Goal: Find specific page/section: Find specific page/section

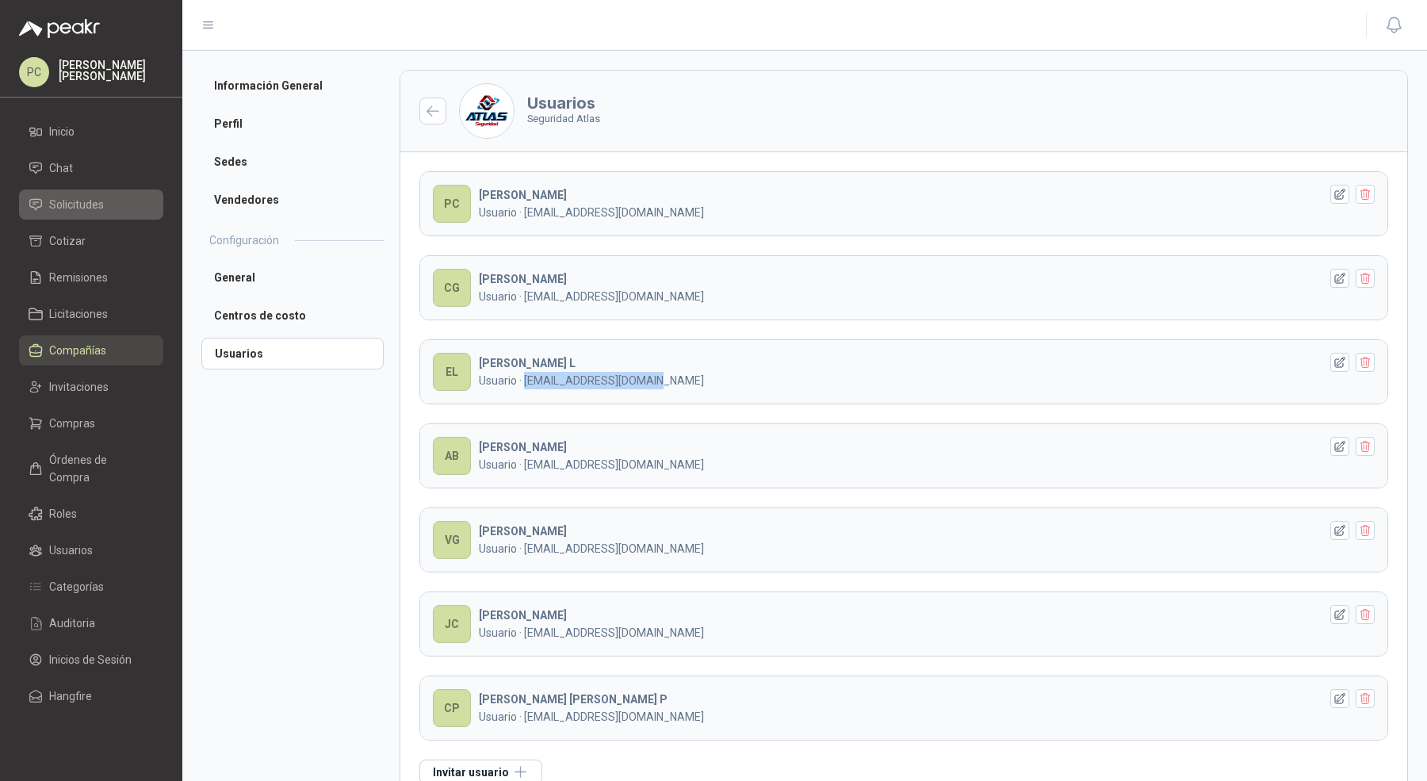
scroll to position [36, 0]
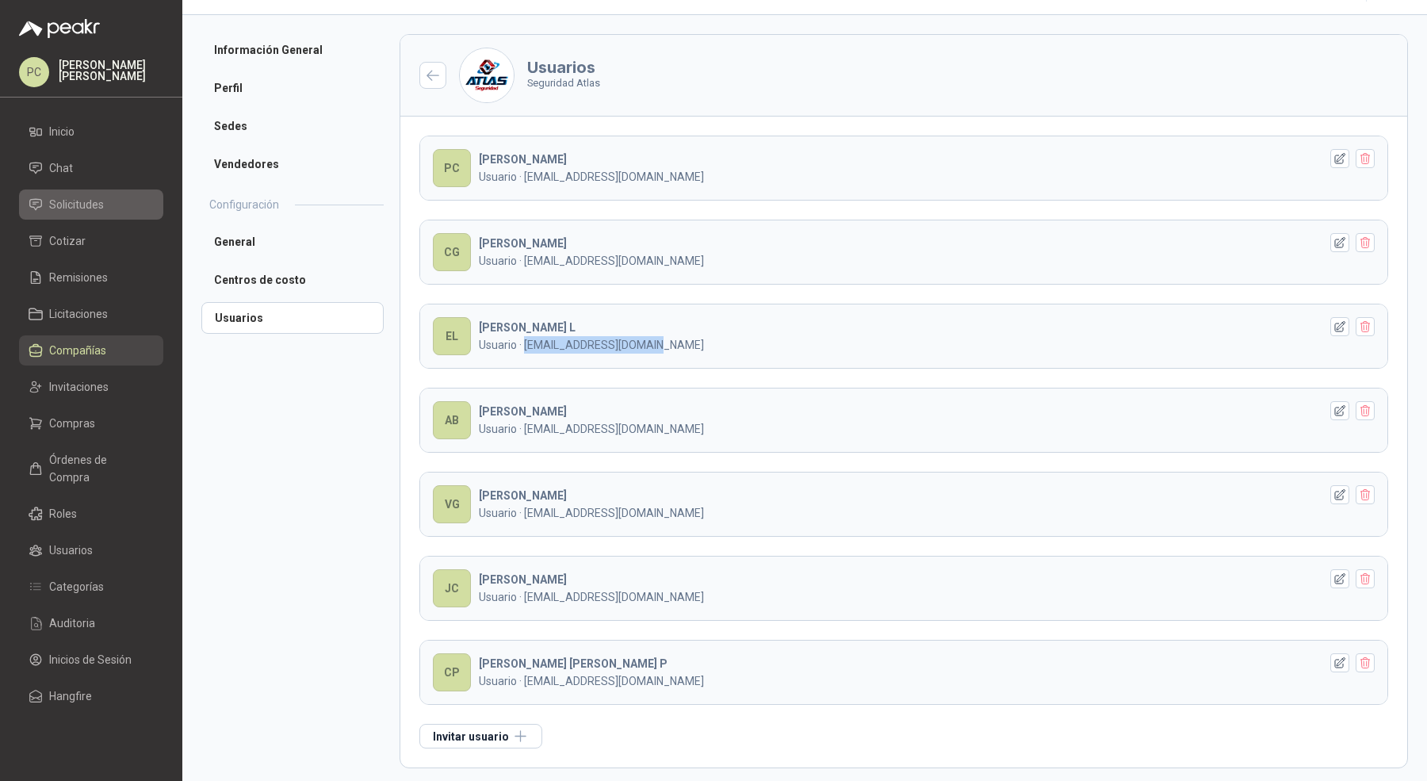
click at [98, 204] on span "Solicitudes" at bounding box center [76, 204] width 55 height 17
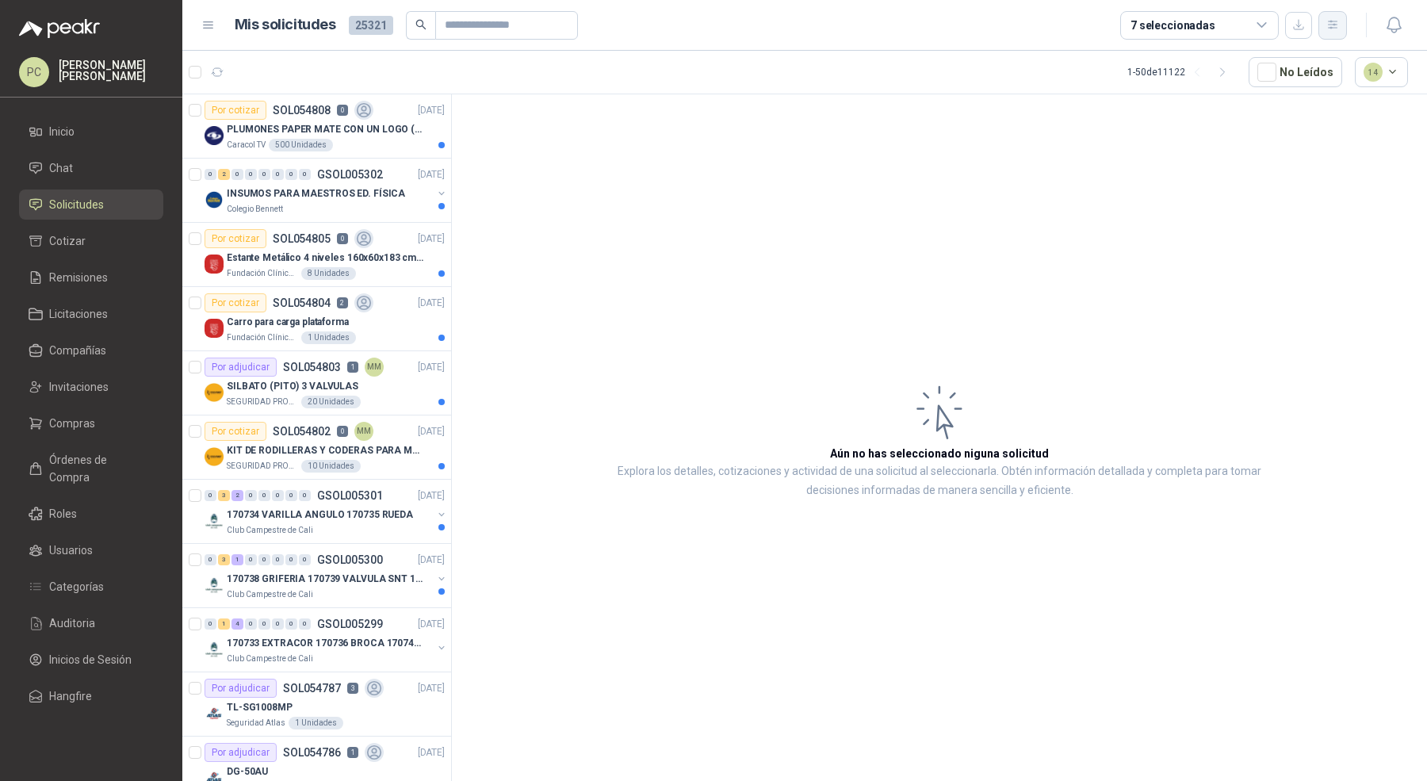
click at [1335, 30] on icon "button" at bounding box center [1332, 24] width 13 height 13
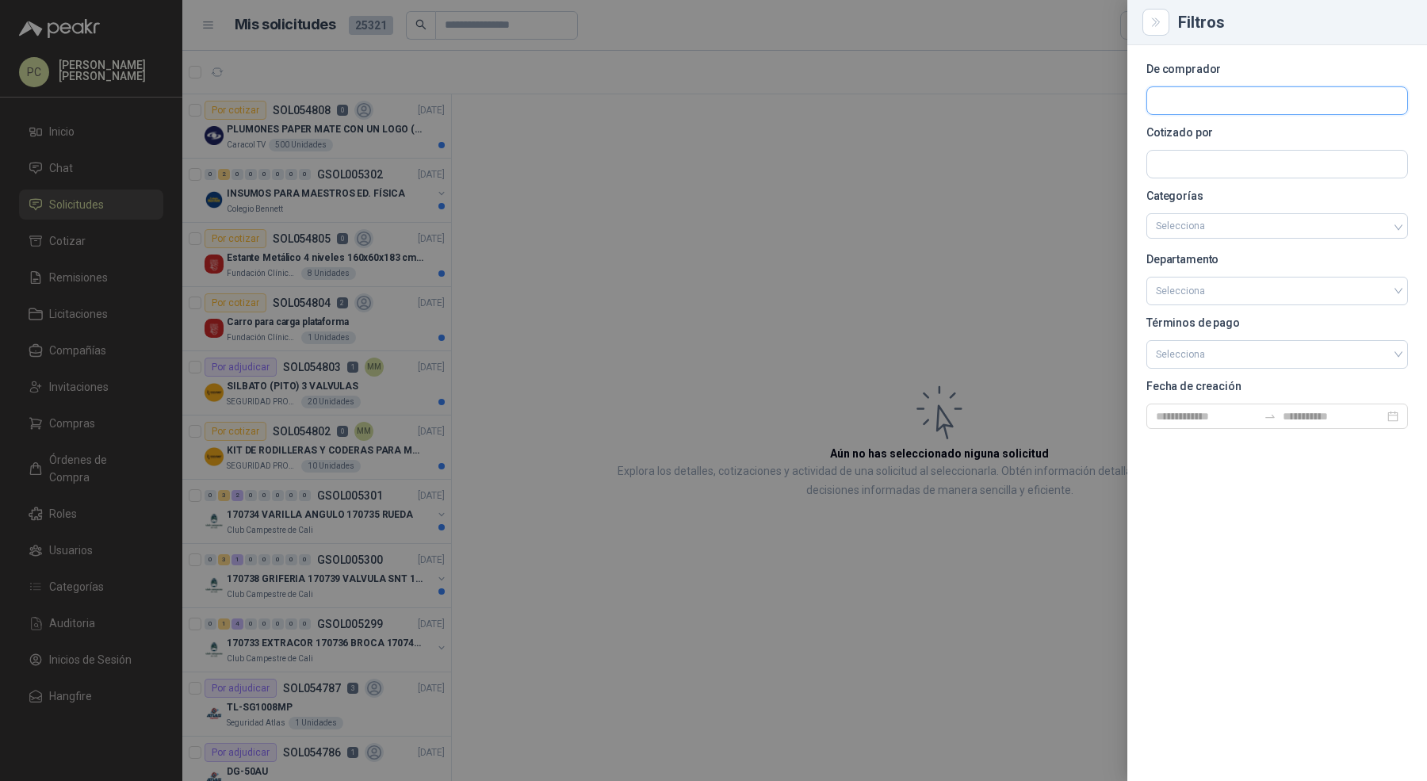
click at [1275, 102] on input "text" at bounding box center [1277, 100] width 260 height 27
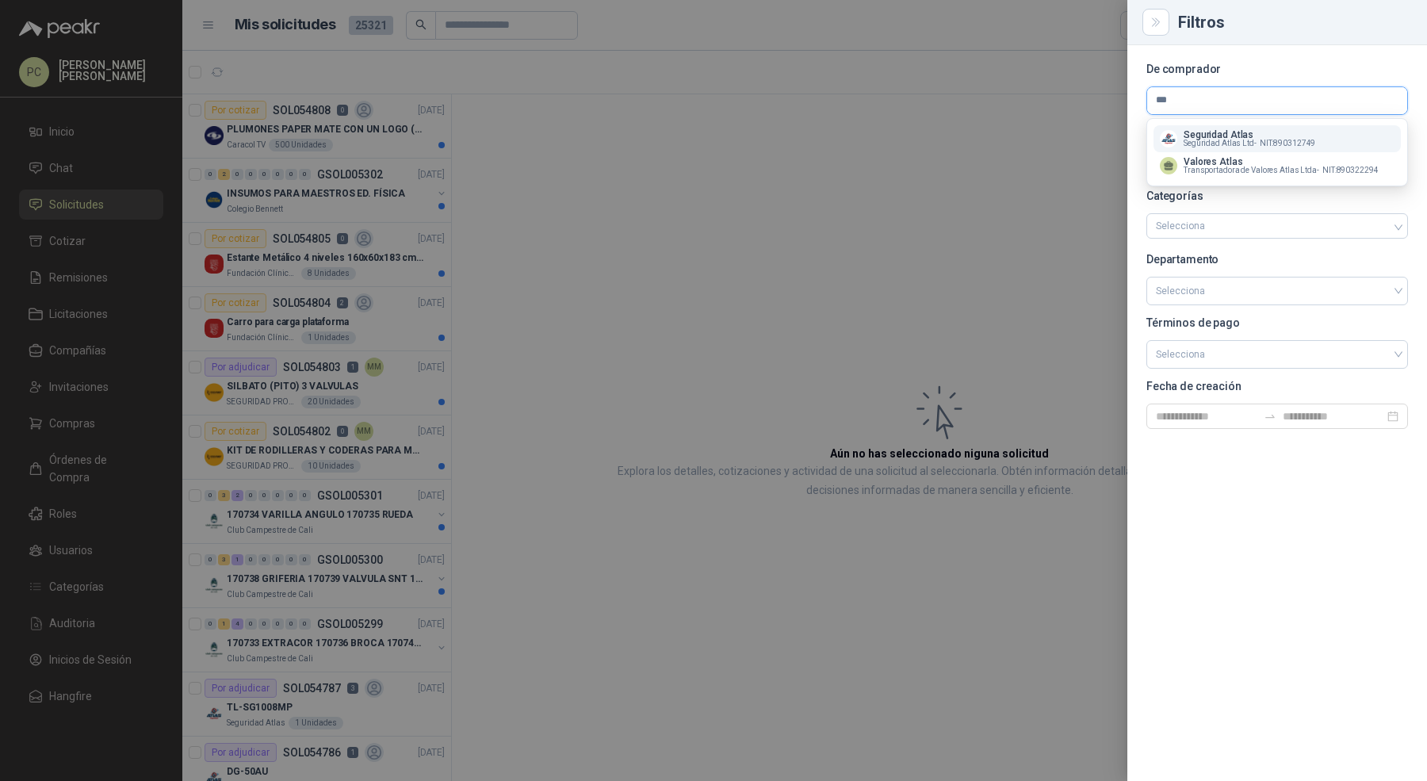
type input "***"
click at [1238, 137] on p "Seguridad Atlas" at bounding box center [1250, 135] width 132 height 10
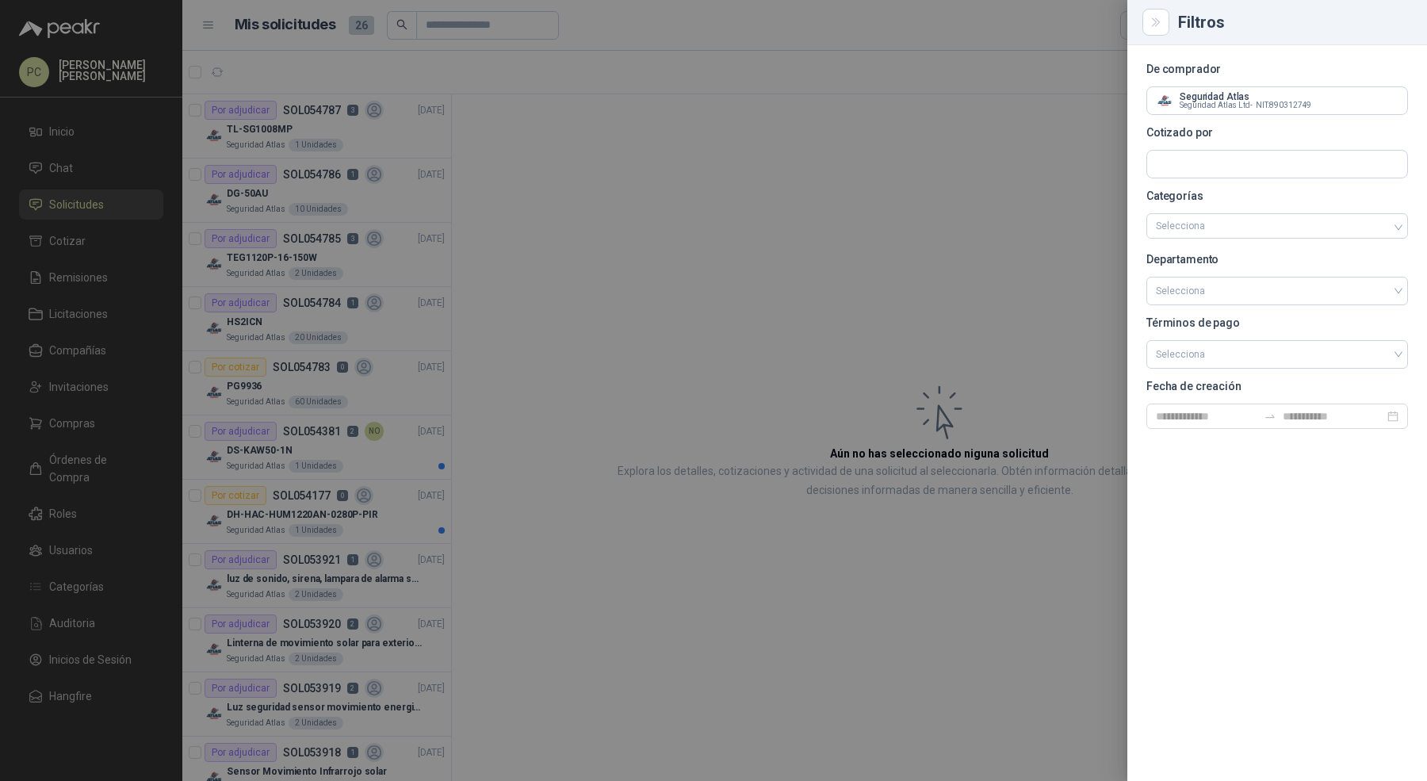
click at [554, 223] on div at bounding box center [713, 390] width 1427 height 781
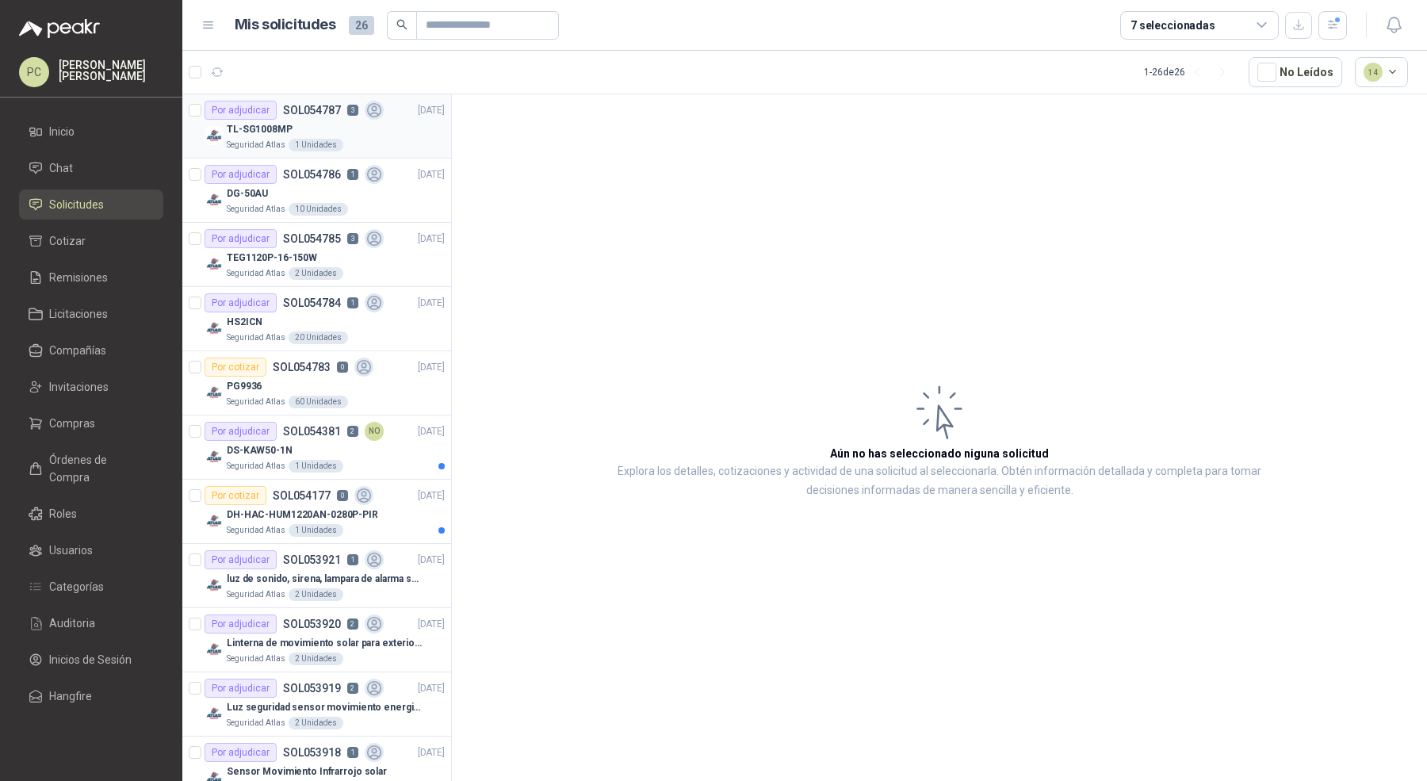
click at [360, 148] on div "Seguridad Atlas 1 Unidades" at bounding box center [336, 145] width 218 height 13
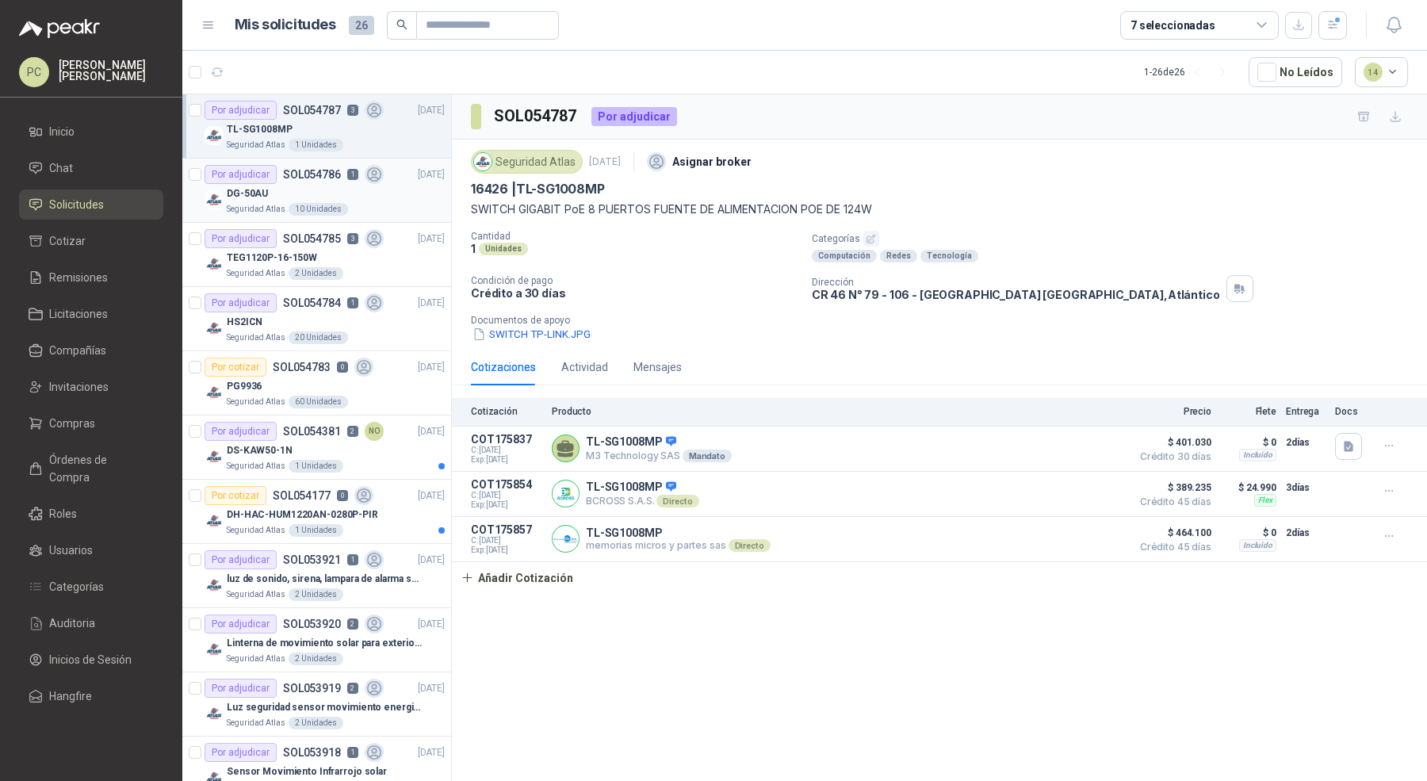
click at [390, 212] on div "Seguridad Atlas 10 Unidades" at bounding box center [336, 209] width 218 height 13
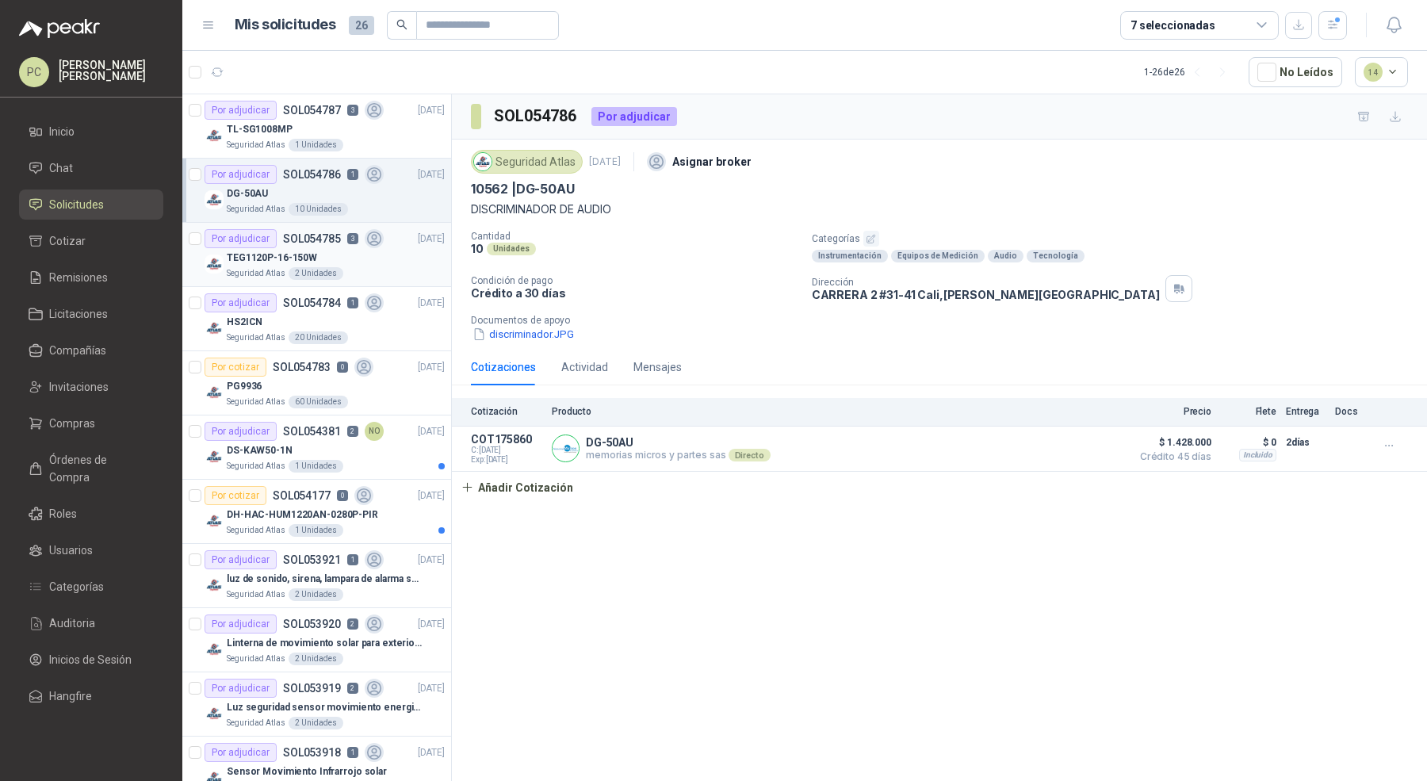
click at [388, 267] on div "Seguridad Atlas 2 Unidades" at bounding box center [336, 273] width 218 height 13
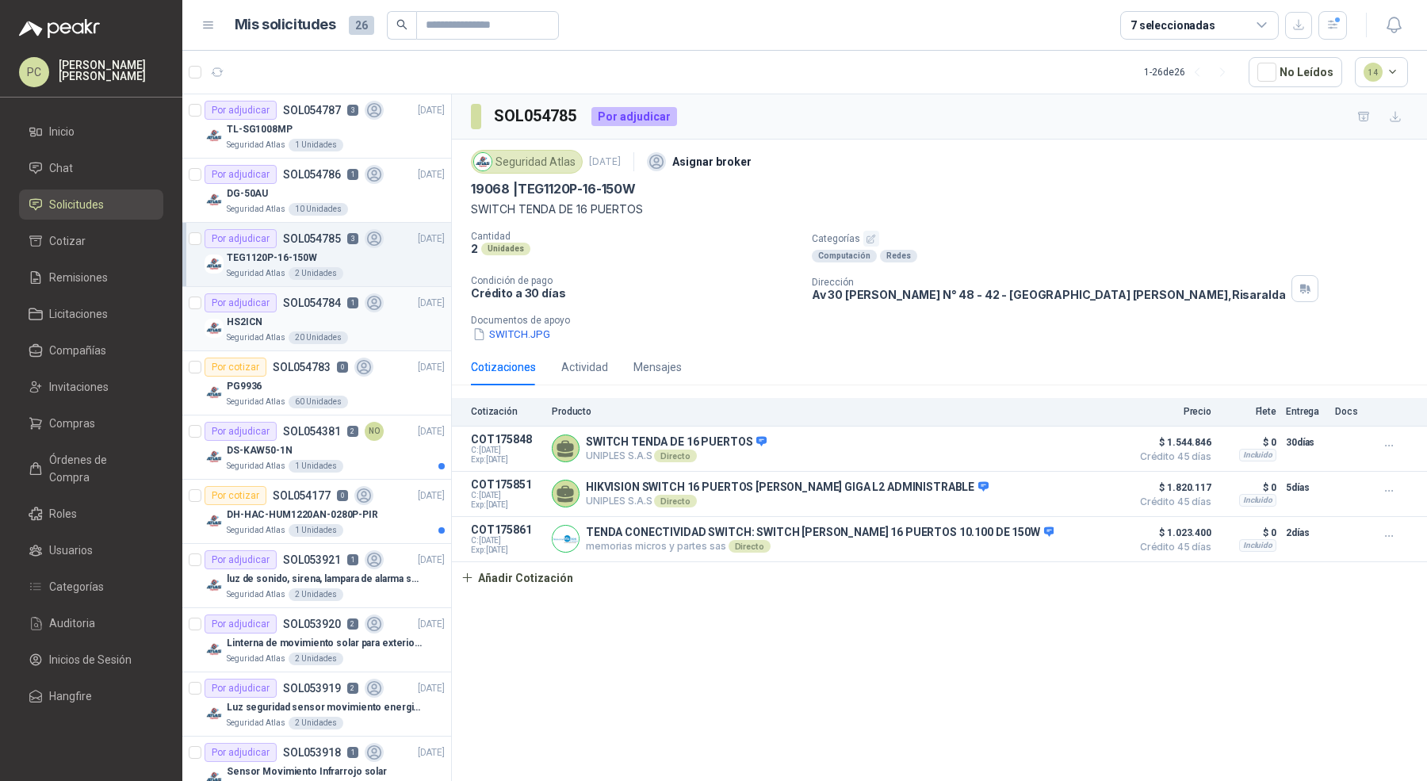
click at [382, 314] on div "HS2ICN" at bounding box center [336, 321] width 218 height 19
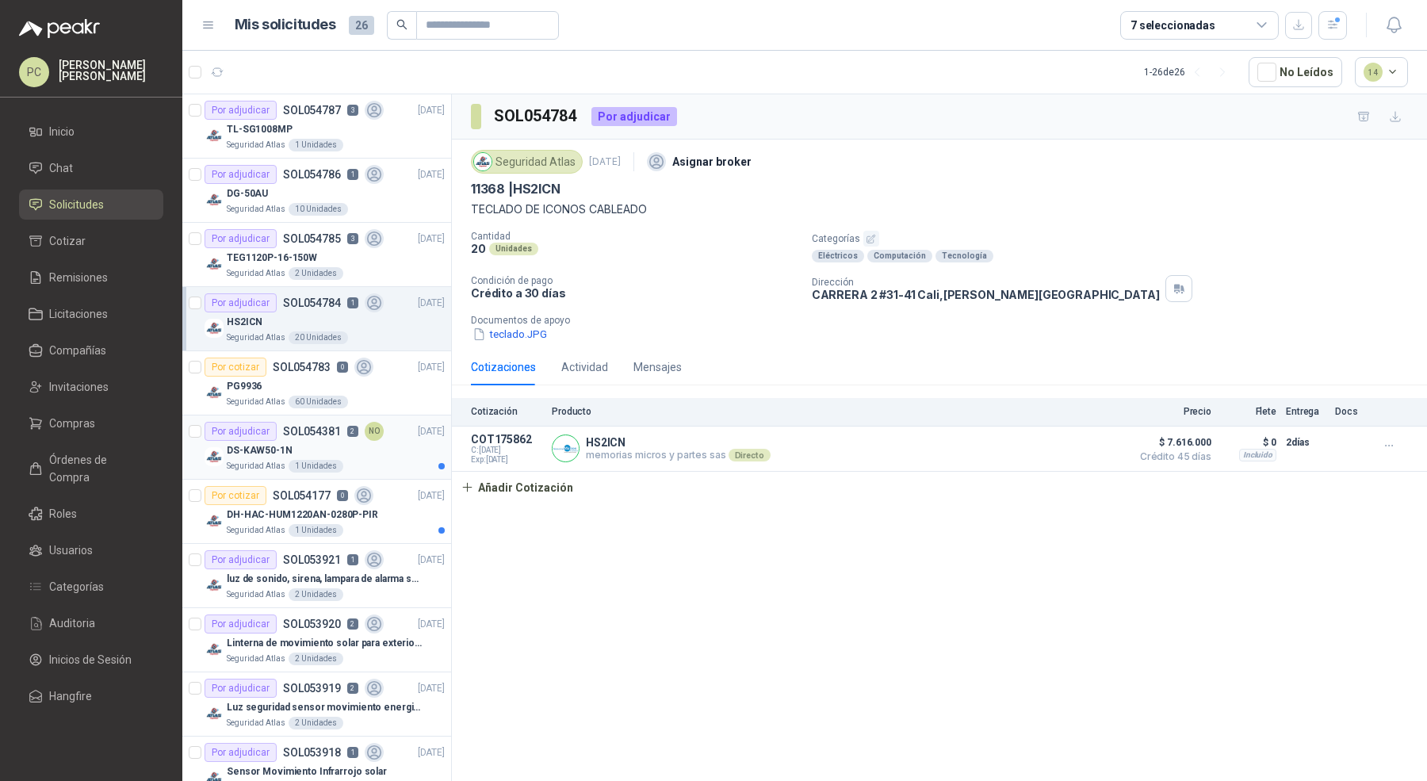
click at [381, 455] on div "DS-KAW50-1N" at bounding box center [336, 450] width 218 height 19
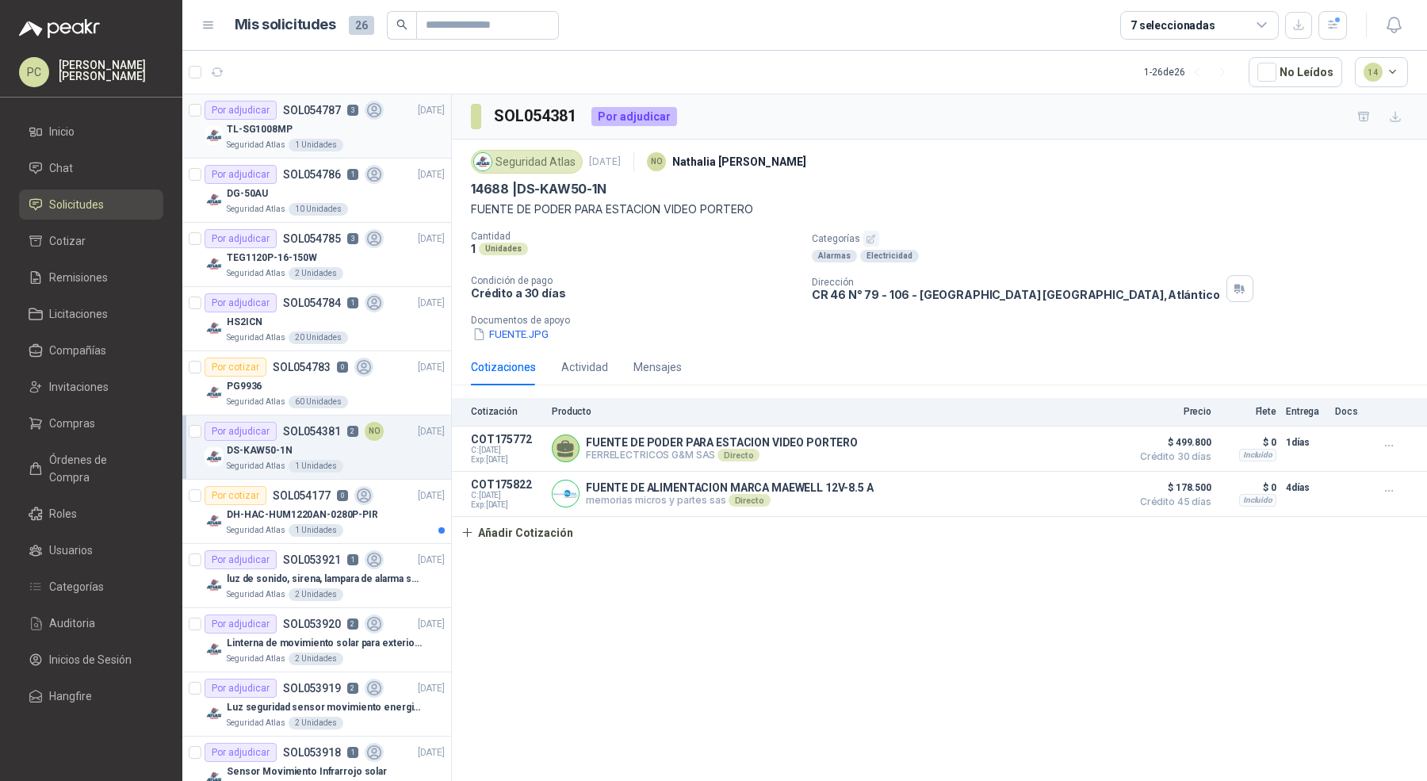
click at [379, 120] on div "TL-SG1008MP" at bounding box center [336, 129] width 218 height 19
